Goal: Transaction & Acquisition: Subscribe to service/newsletter

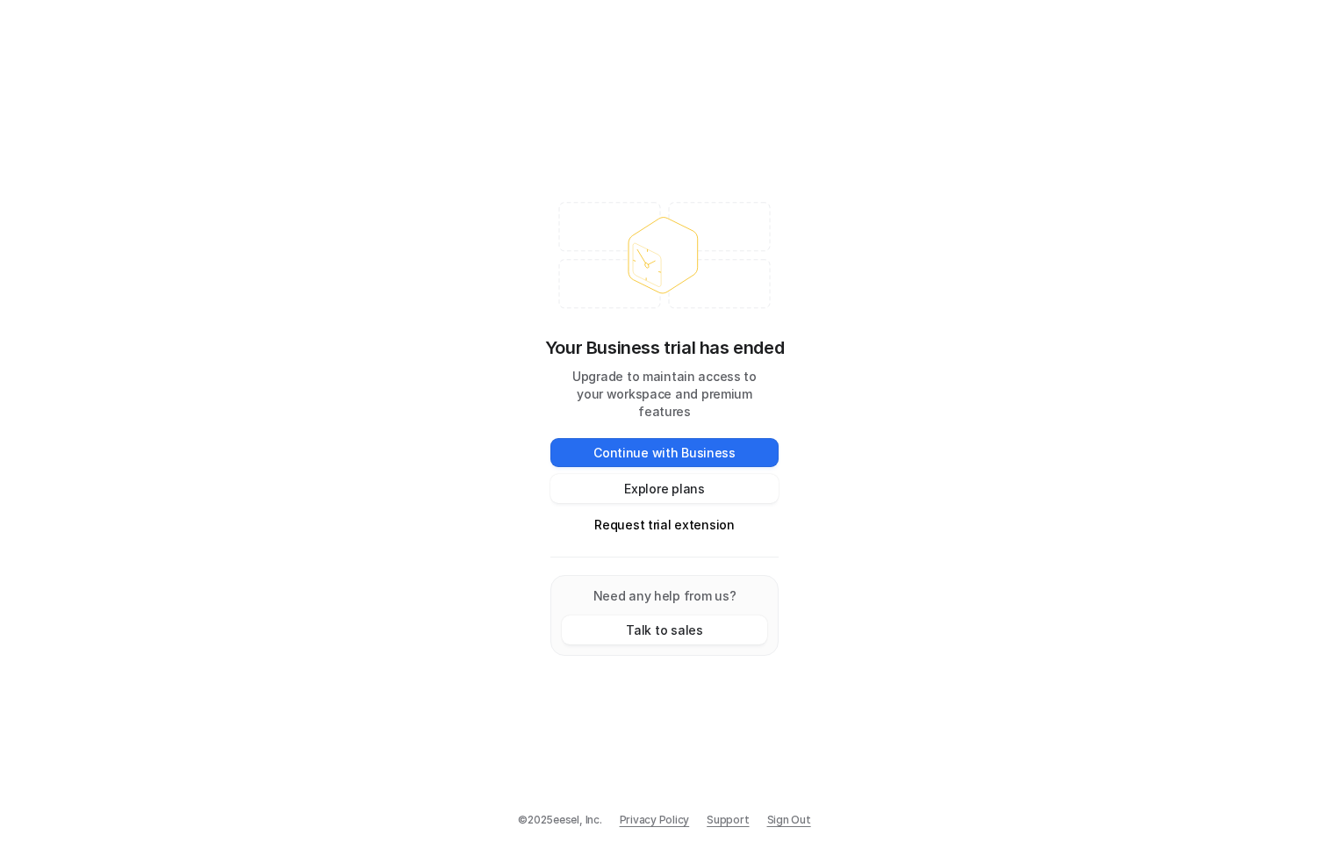
click at [385, 54] on div "Your Business trial has ended Upgrade to maintain access to your workspace and …" at bounding box center [664, 424] width 1329 height 849
